Goal: Information Seeking & Learning: Learn about a topic

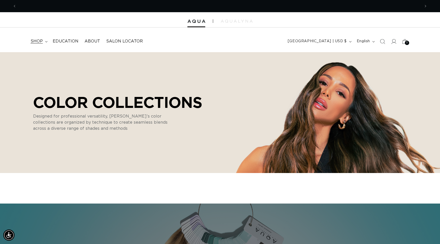
scroll to position [0, 404]
click at [43, 42] on summary "shop" at bounding box center [38, 41] width 22 height 11
click at [70, 38] on link "Education" at bounding box center [66, 41] width 32 height 11
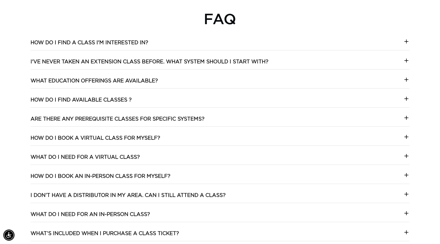
scroll to position [957, 0]
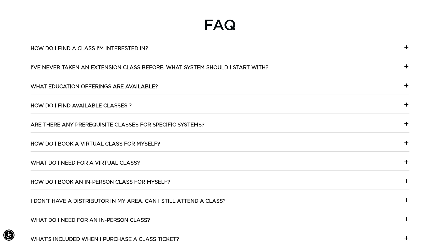
click at [406, 46] on icon at bounding box center [406, 47] width 6 height 6
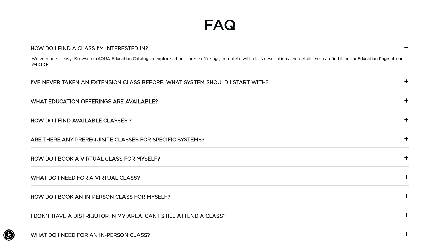
scroll to position [0, 807]
click at [404, 47] on icon at bounding box center [406, 47] width 6 height 6
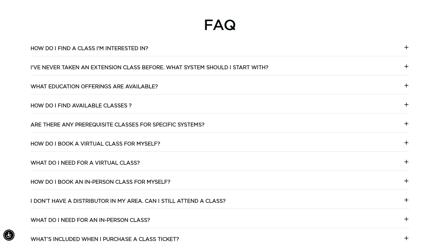
click at [404, 65] on icon at bounding box center [406, 66] width 6 height 6
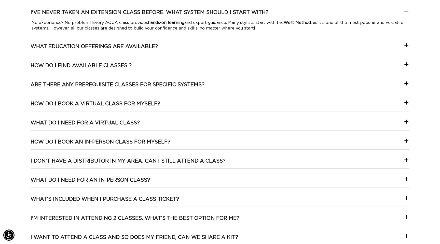
scroll to position [0, 404]
click at [404, 47] on icon at bounding box center [406, 45] width 6 height 6
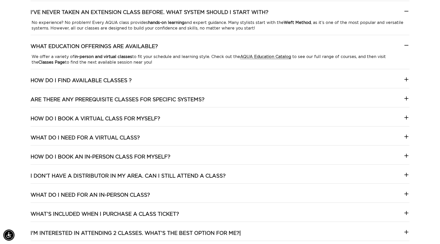
scroll to position [0, 807]
click at [404, 14] on icon at bounding box center [406, 11] width 6 height 6
